Goal: Transaction & Acquisition: Purchase product/service

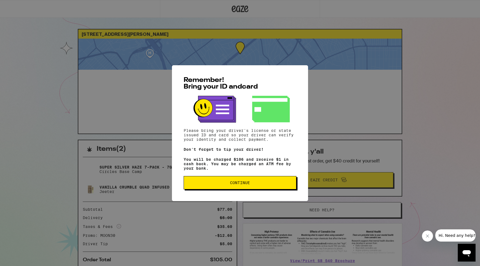
click at [243, 179] on button "Continue" at bounding box center [240, 182] width 113 height 13
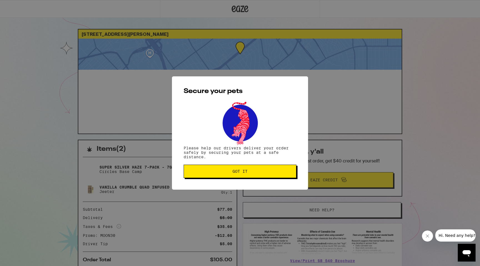
click at [242, 173] on span "Got it" at bounding box center [240, 171] width 15 height 4
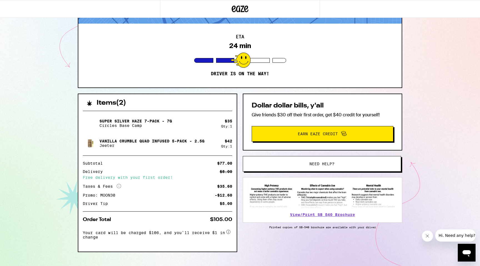
scroll to position [56, 0]
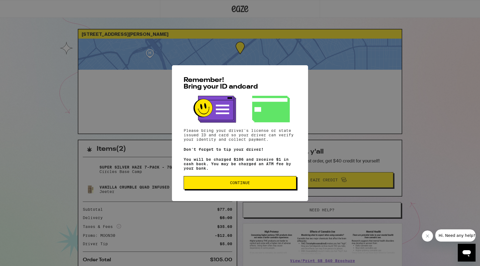
drag, startPoint x: 306, startPoint y: 182, endPoint x: 279, endPoint y: 181, distance: 27.5
click at [301, 184] on div "Remember! Bring your ID and card Please bring your driver's license or state is…" at bounding box center [240, 133] width 136 height 136
click at [273, 181] on button "Continue" at bounding box center [240, 182] width 113 height 13
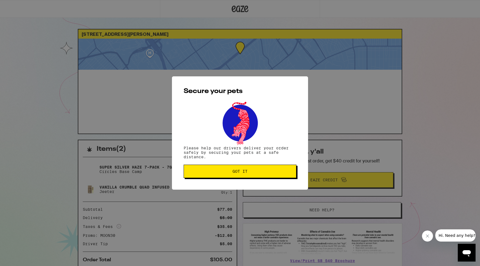
click at [260, 168] on button "Got it" at bounding box center [240, 171] width 113 height 13
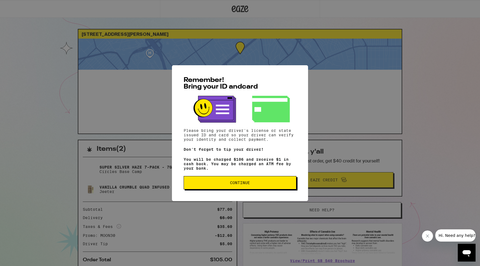
click at [198, 183] on button "Continue" at bounding box center [240, 182] width 113 height 13
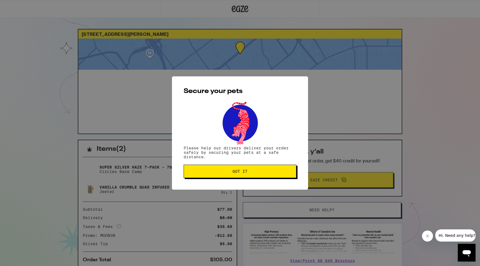
click at [198, 182] on div "Secure your pets Please help our drivers deliver your order safely by securing …" at bounding box center [240, 132] width 136 height 113
click at [200, 173] on span "Got it" at bounding box center [239, 171] width 103 height 4
